Goal: Navigation & Orientation: Find specific page/section

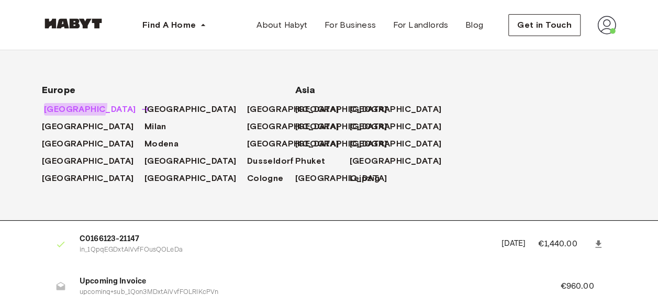
click at [74, 104] on span "[GEOGRAPHIC_DATA]" at bounding box center [90, 109] width 92 height 13
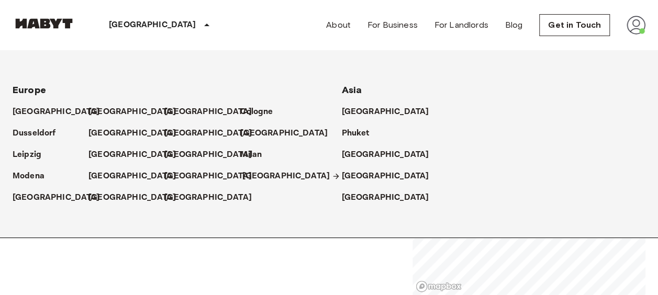
click at [268, 180] on p "[GEOGRAPHIC_DATA]" at bounding box center [285, 176] width 87 height 13
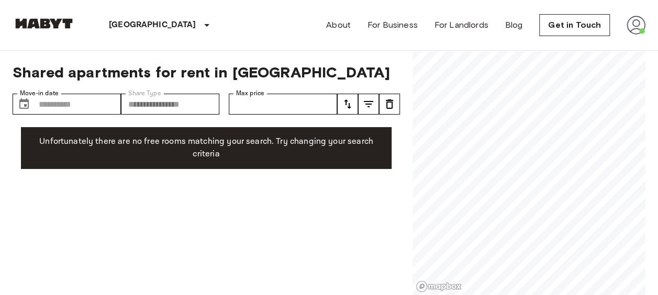
click at [645, 26] on img at bounding box center [635, 25] width 19 height 19
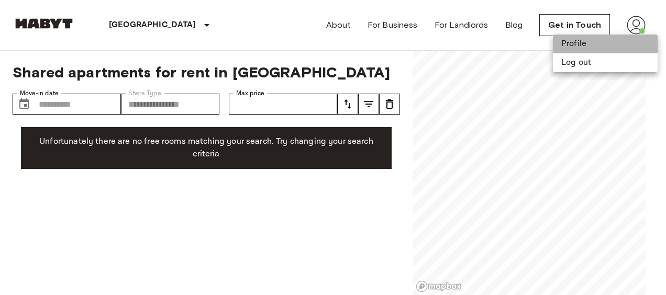
click at [587, 42] on li "Profile" at bounding box center [605, 44] width 105 height 19
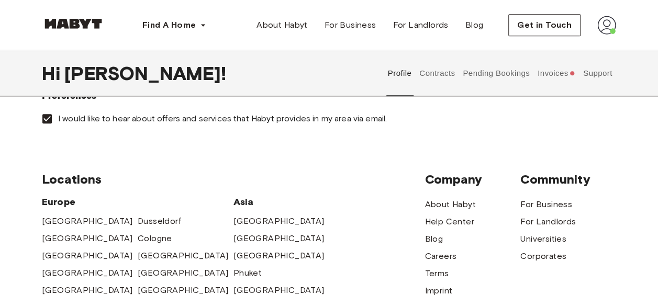
scroll to position [392, 0]
